Goal: Task Accomplishment & Management: Complete application form

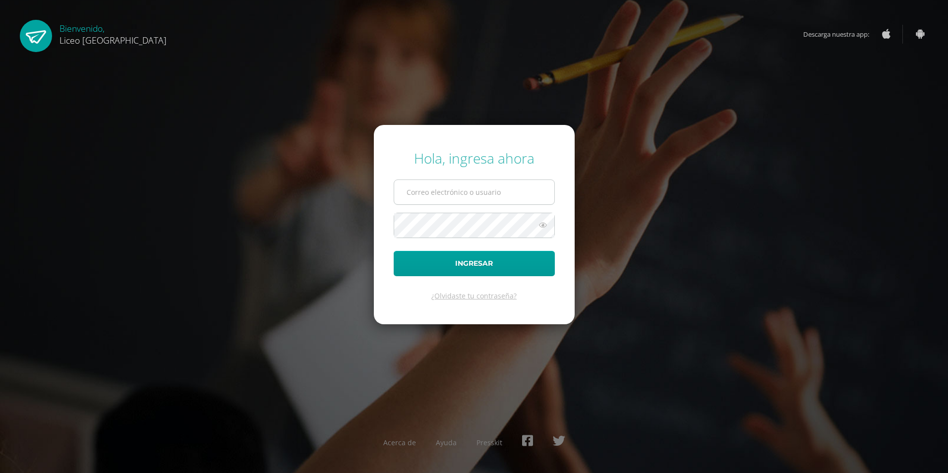
click at [475, 193] on input "text" at bounding box center [474, 192] width 160 height 24
type input "bercy.zelada@liceoguatemala.edu.gt"
click at [394, 251] on button "Ingresar" at bounding box center [474, 263] width 161 height 25
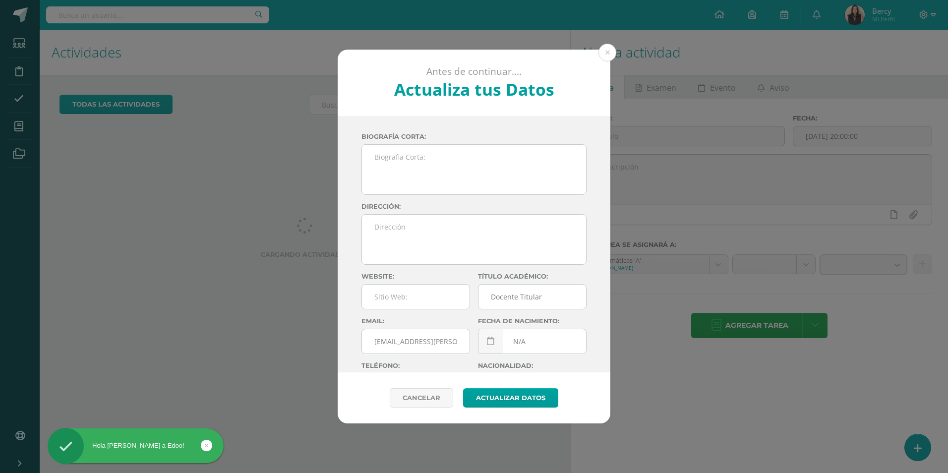
click at [207, 198] on div "Antes de continuar.... Actualiza tus Datos Zelada Bercy NS78Wdf9EDJvmHECpuT8m12…" at bounding box center [474, 237] width 940 height 374
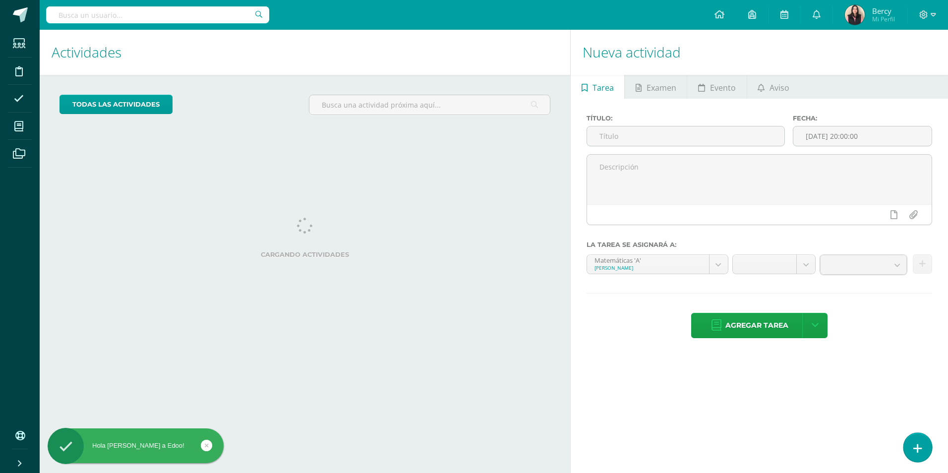
click at [911, 446] on link at bounding box center [917, 447] width 28 height 29
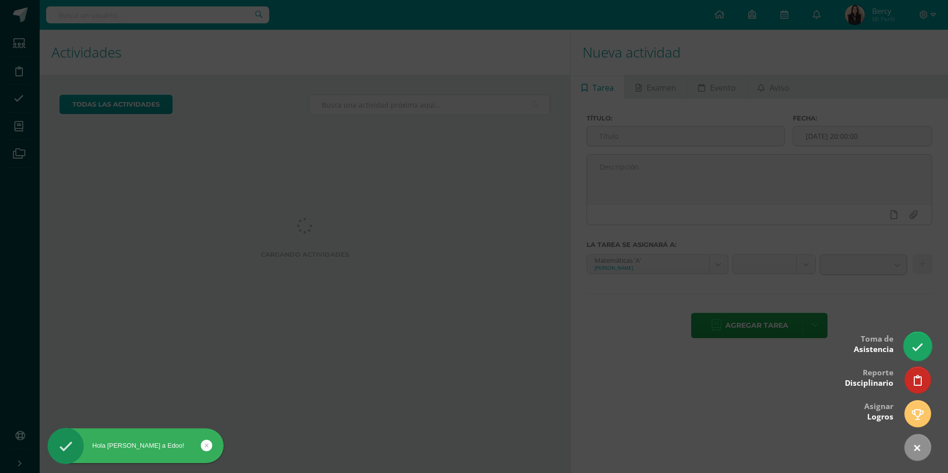
click at [911, 344] on link at bounding box center [917, 346] width 28 height 29
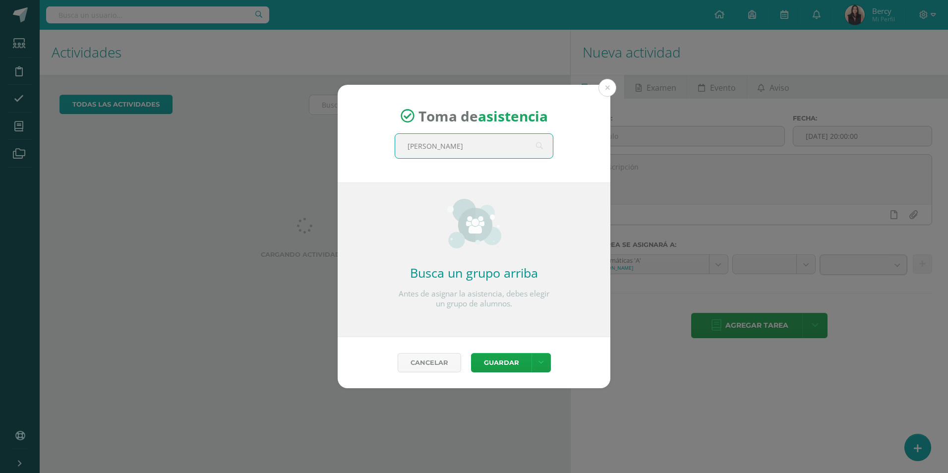
type input "quinto"
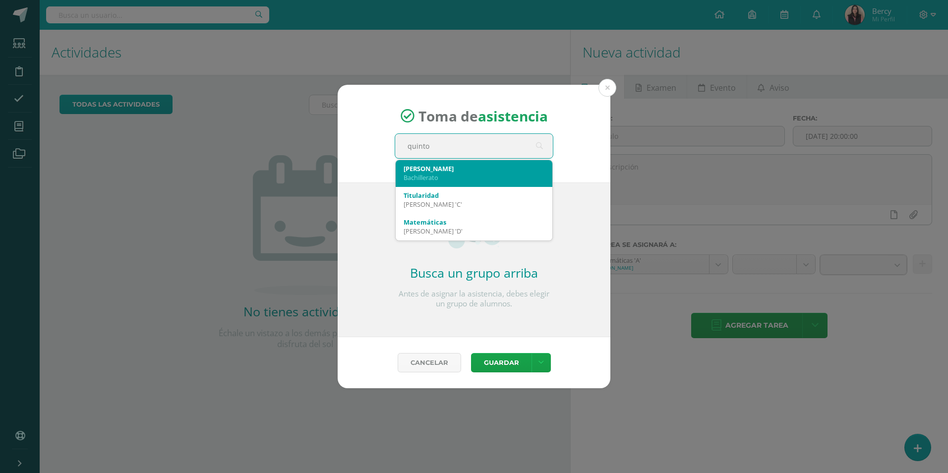
click at [430, 174] on div "Bachillerato" at bounding box center [474, 177] width 141 height 9
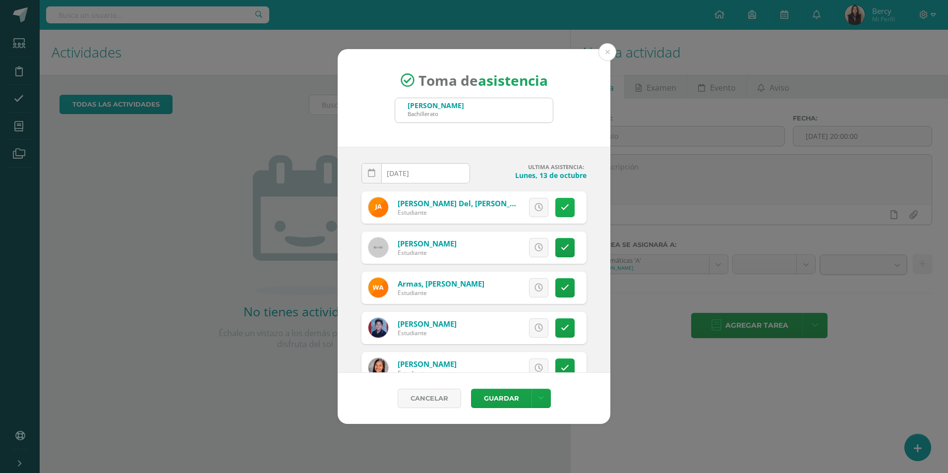
click at [561, 208] on icon at bounding box center [565, 207] width 8 height 8
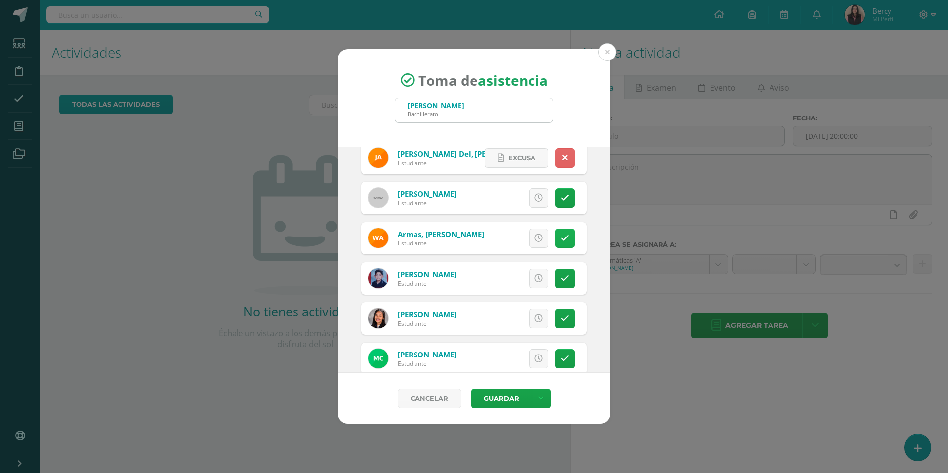
click at [561, 234] on icon at bounding box center [565, 238] width 8 height 8
click at [545, 281] on div "Excusa Detalles sobre excusa: Añadir excusa a todas las inasistencias del día C…" at bounding box center [515, 278] width 143 height 32
click at [561, 278] on icon at bounding box center [565, 278] width 8 height 8
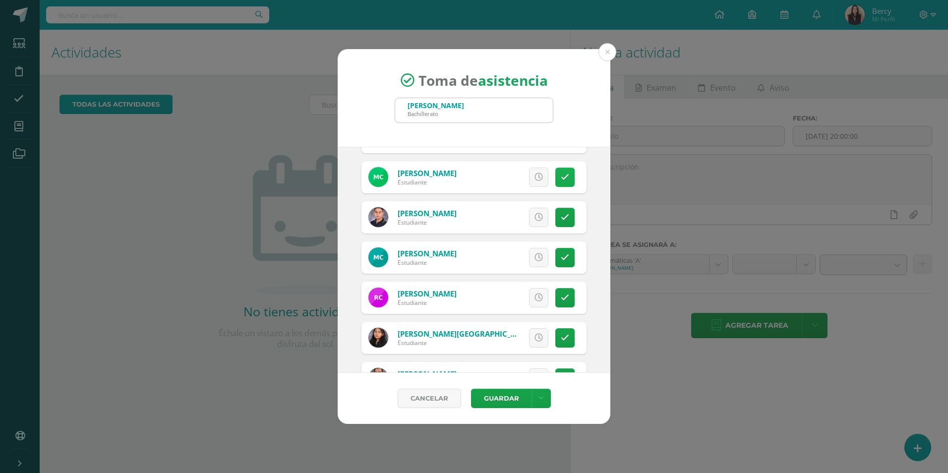
scroll to position [248, 0]
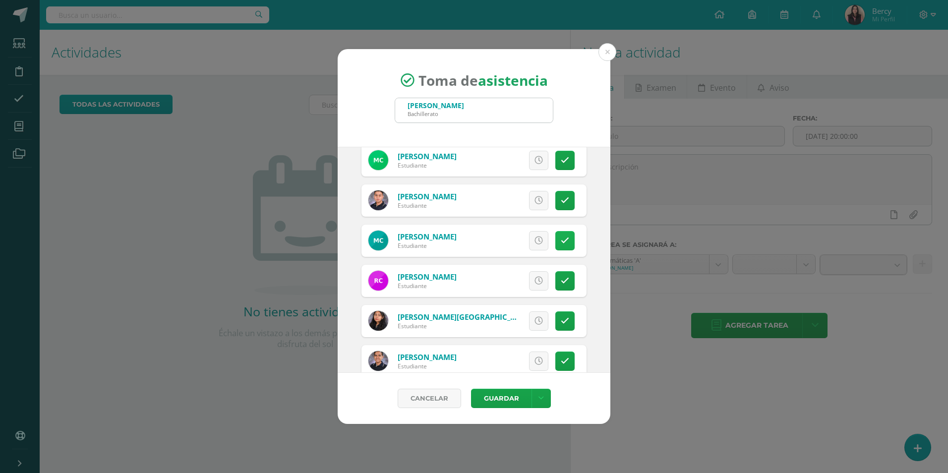
click at [559, 246] on link at bounding box center [564, 240] width 19 height 19
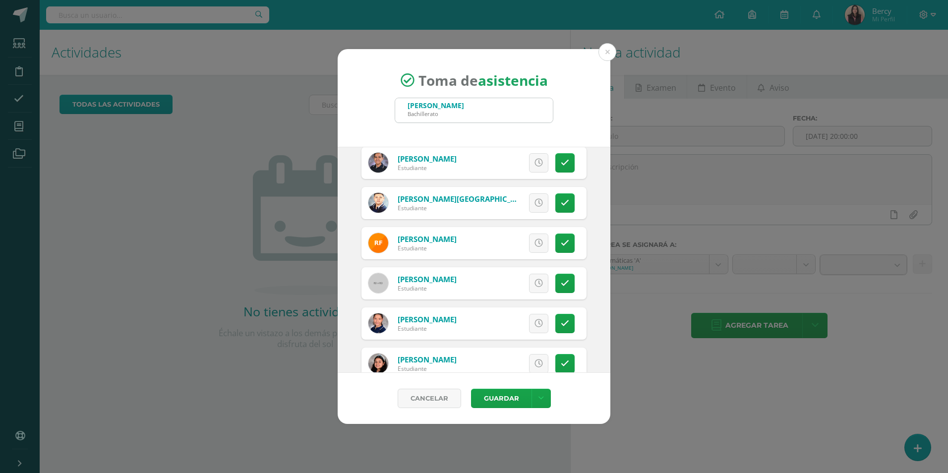
scroll to position [496, 0]
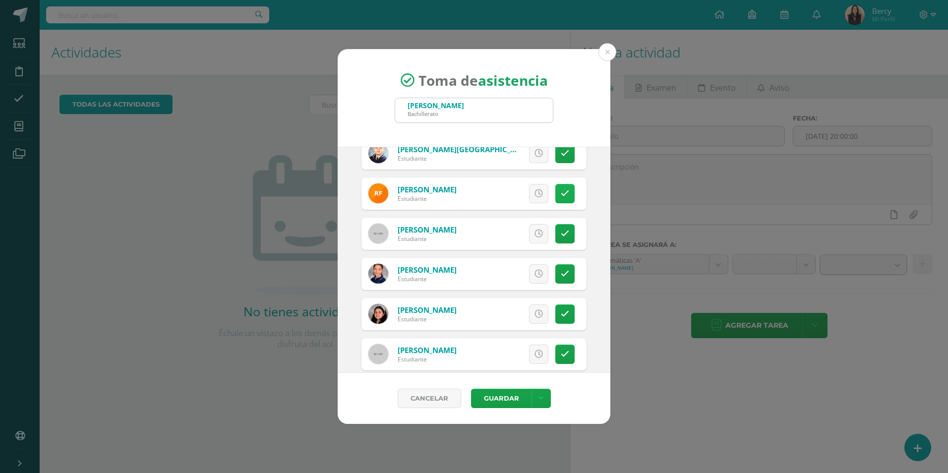
click at [561, 196] on icon at bounding box center [565, 193] width 8 height 8
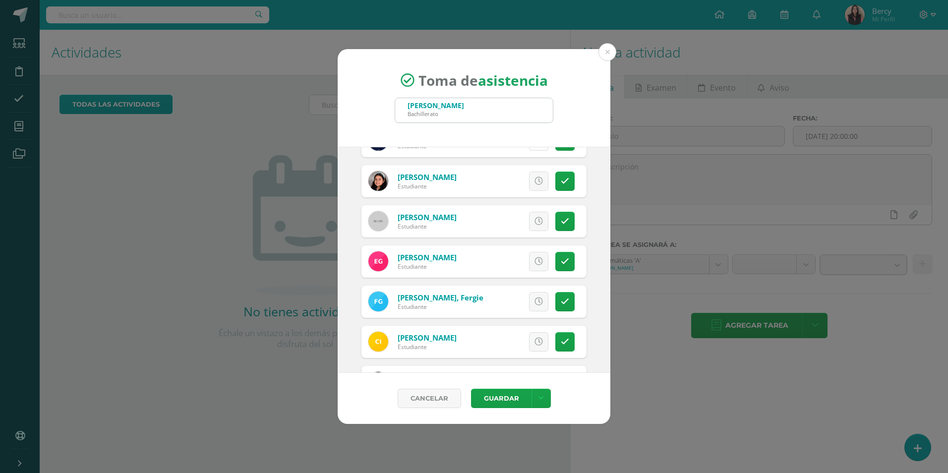
scroll to position [645, 0]
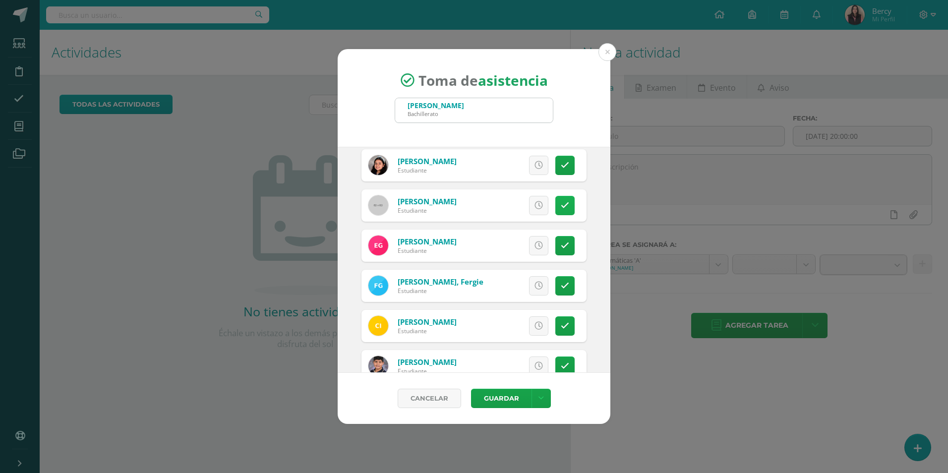
click at [561, 207] on icon at bounding box center [565, 205] width 8 height 8
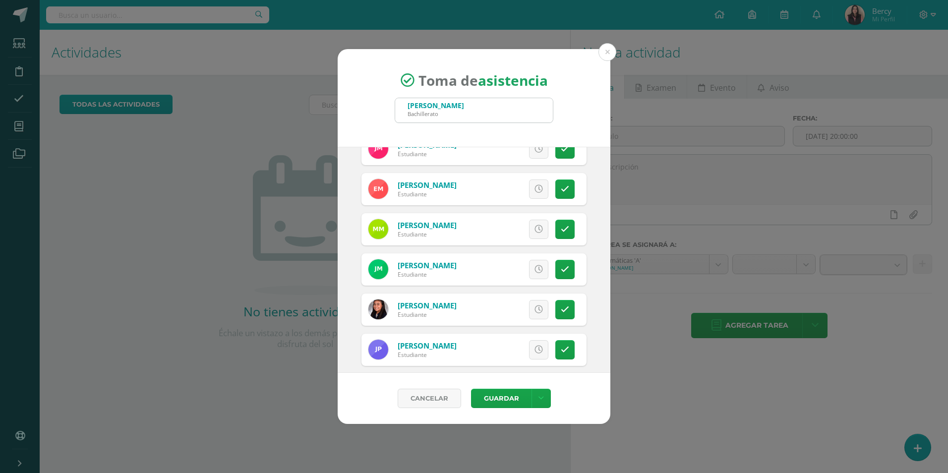
scroll to position [992, 0]
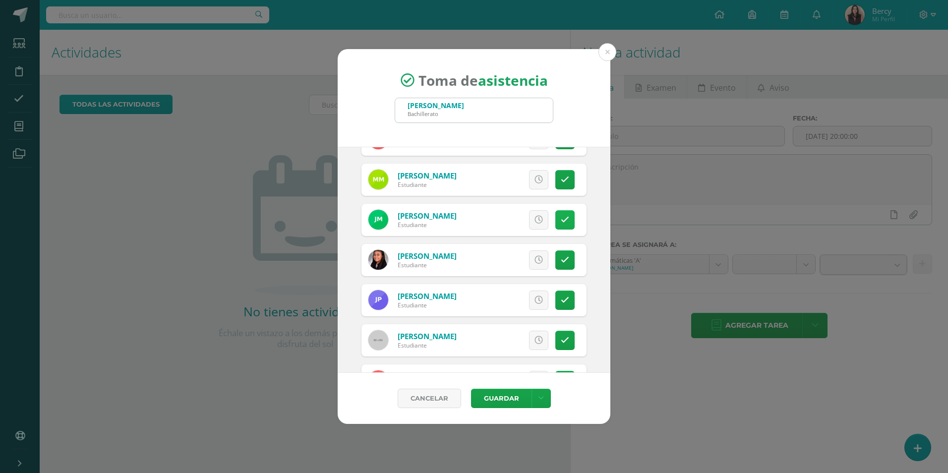
click at [555, 219] on link at bounding box center [564, 219] width 19 height 19
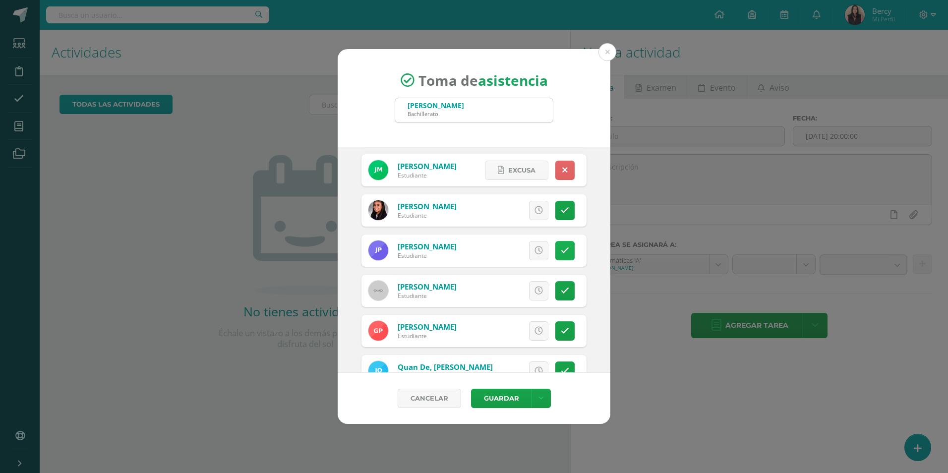
click at [561, 248] on icon at bounding box center [565, 250] width 8 height 8
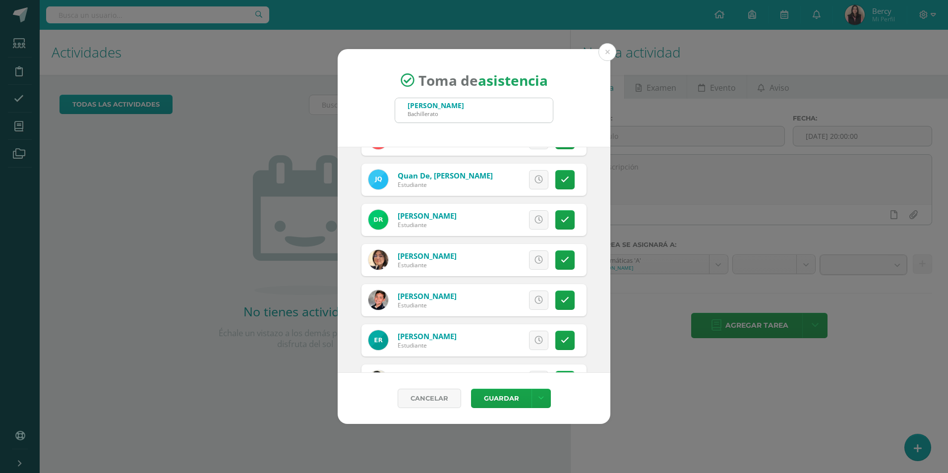
scroll to position [1240, 0]
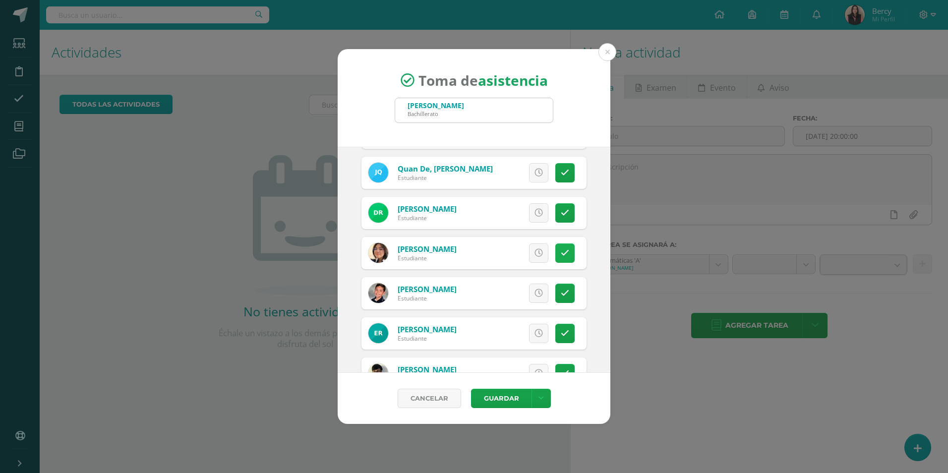
click at [562, 252] on link at bounding box center [564, 252] width 19 height 19
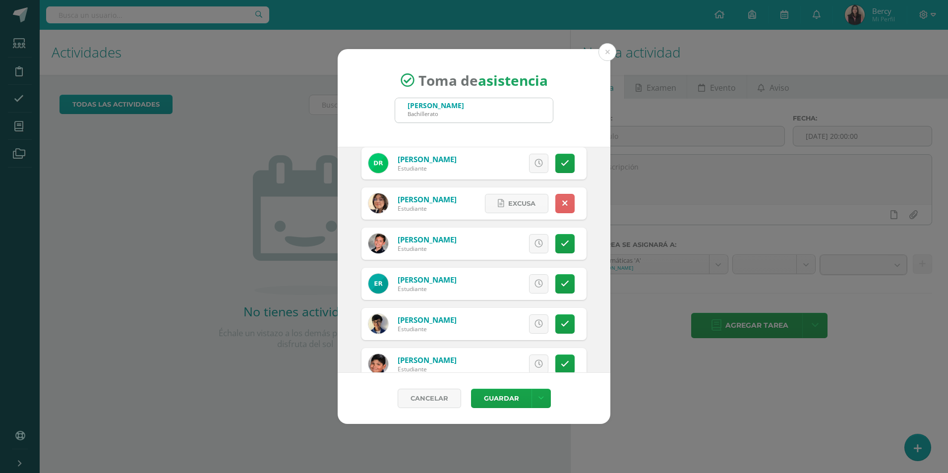
scroll to position [1339, 0]
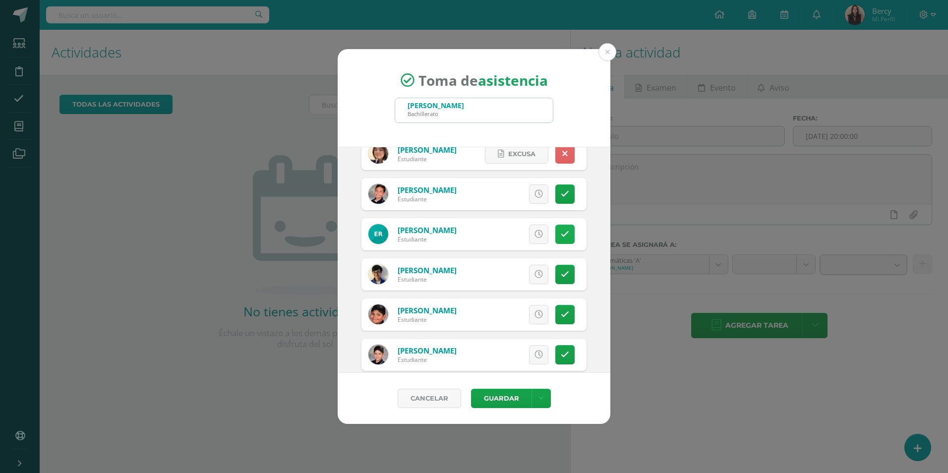
click at [561, 236] on icon at bounding box center [565, 234] width 8 height 8
click at [561, 277] on icon at bounding box center [565, 274] width 8 height 8
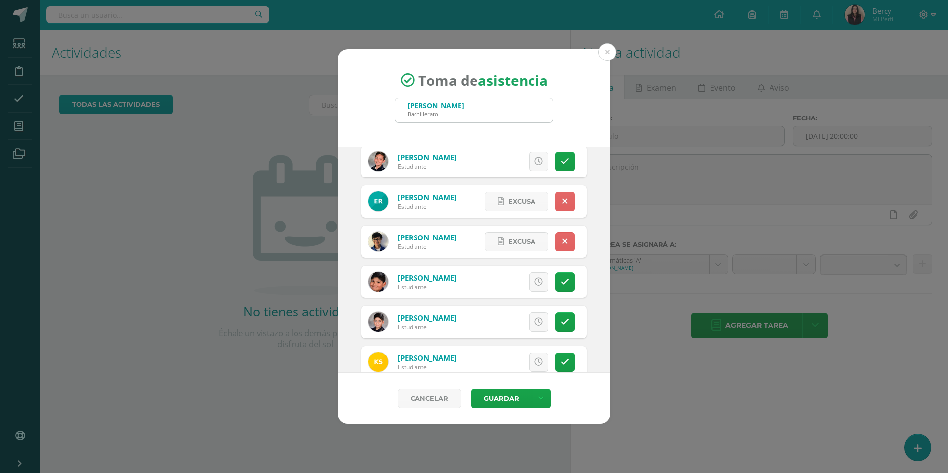
scroll to position [1388, 0]
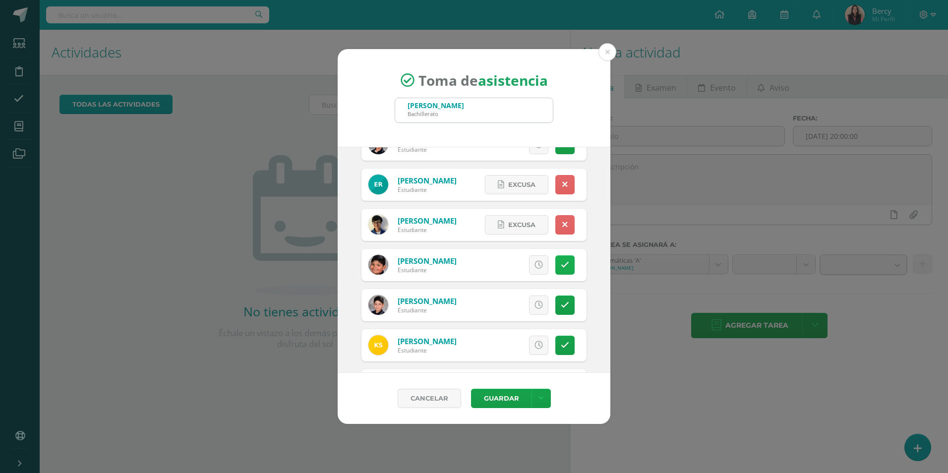
click at [561, 266] on icon at bounding box center [565, 265] width 8 height 8
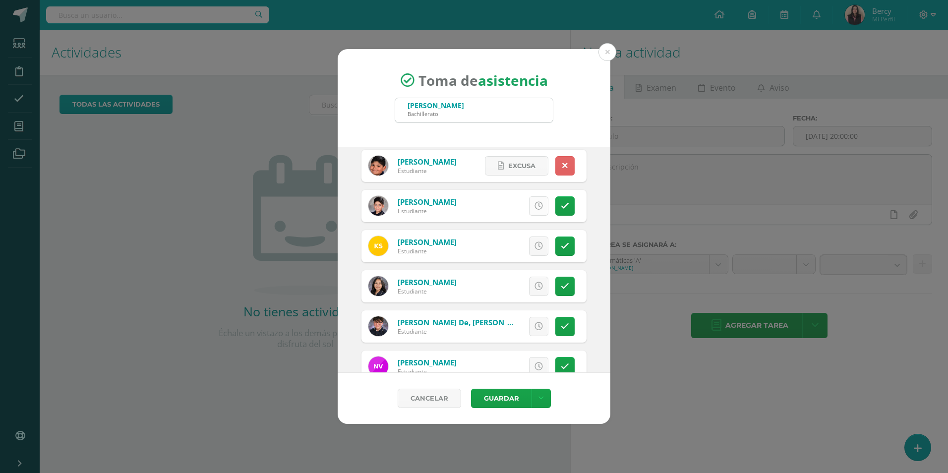
scroll to position [1537, 0]
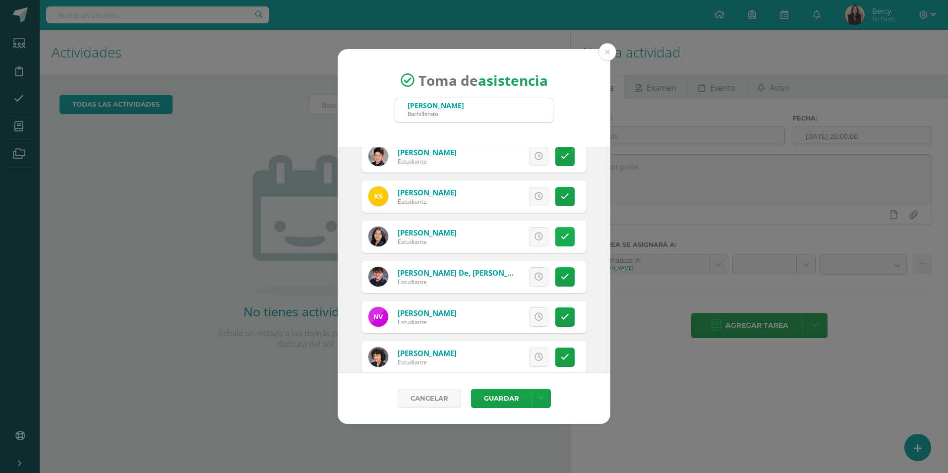
click at [561, 235] on icon at bounding box center [565, 237] width 8 height 8
click at [561, 273] on icon at bounding box center [565, 277] width 8 height 8
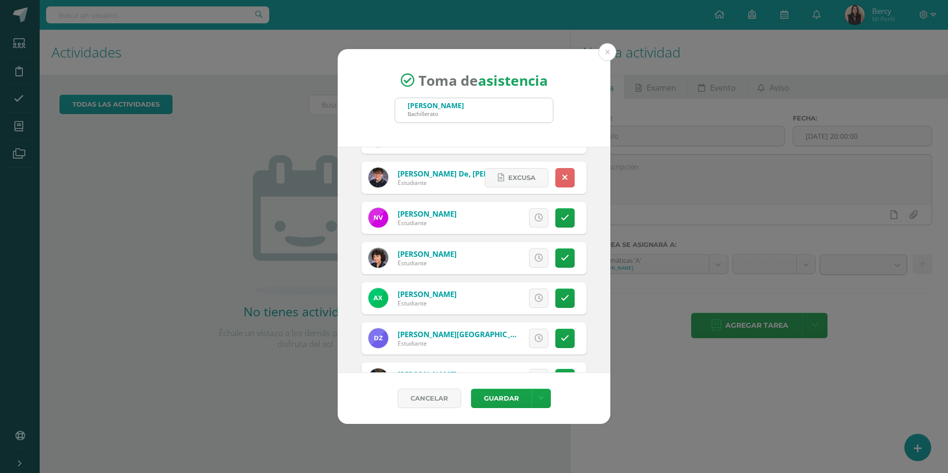
scroll to position [1675, 0]
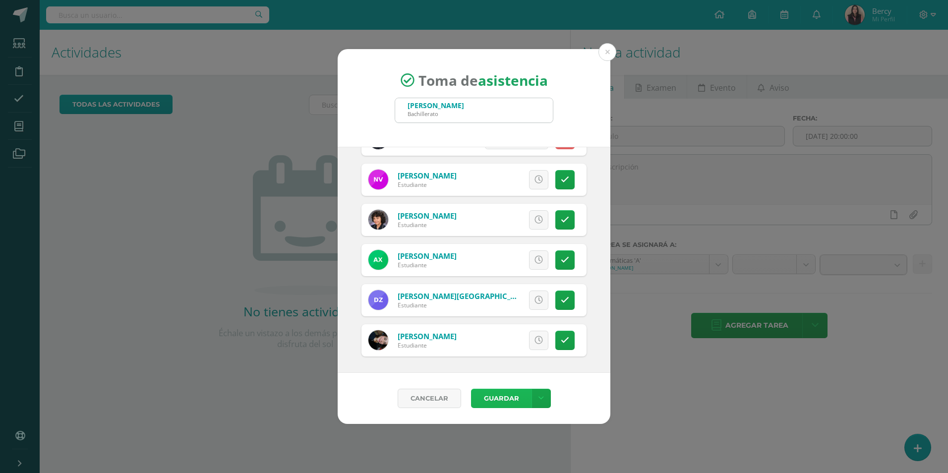
click at [498, 405] on button "Guardar" at bounding box center [501, 398] width 60 height 19
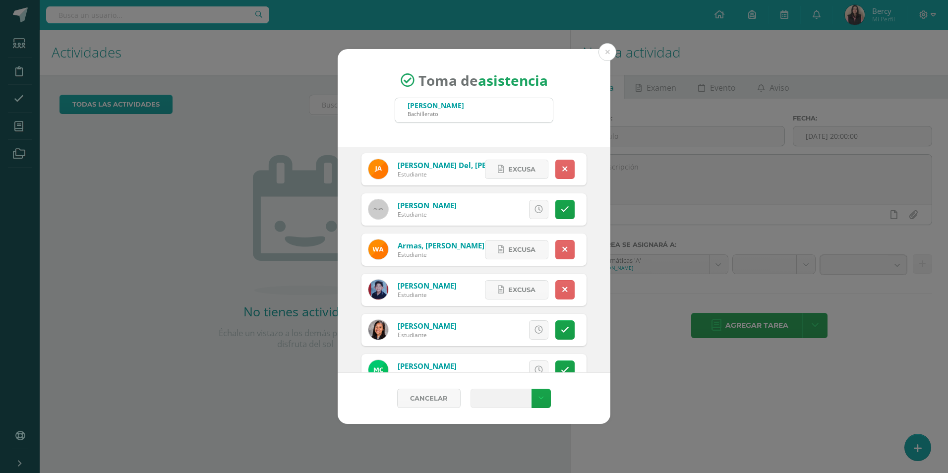
scroll to position [0, 0]
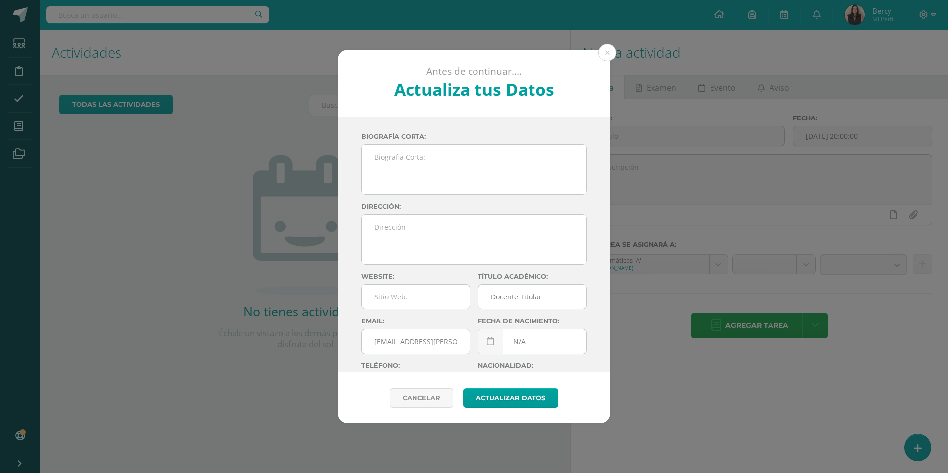
click at [91, 161] on div "Antes de continuar.... Actualiza tus Datos Zelada Bercy NS78Wdf9EDJvmHECpuT8m12…" at bounding box center [474, 237] width 940 height 374
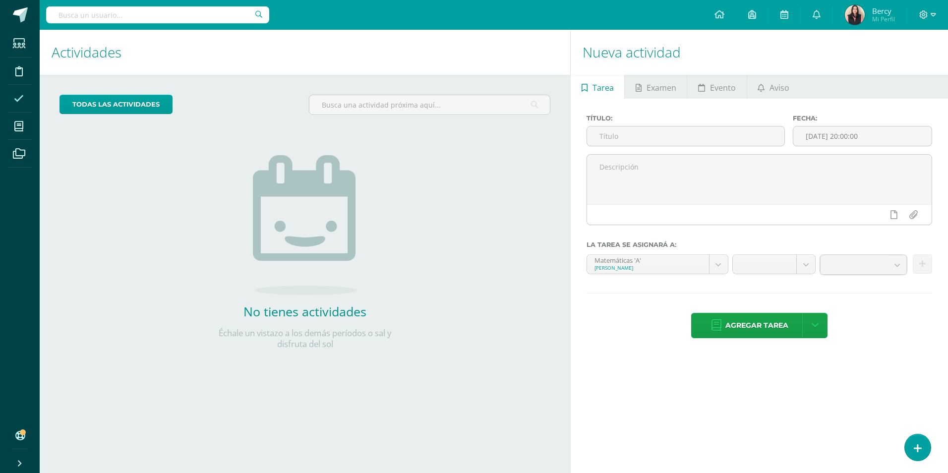
click at [10, 101] on span at bounding box center [19, 98] width 22 height 22
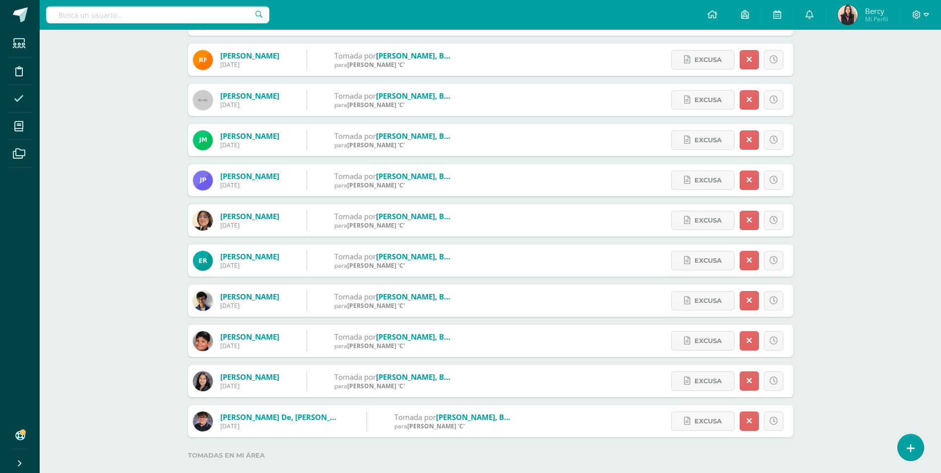
scroll to position [318, 0]
